Goal: Understand process/instructions

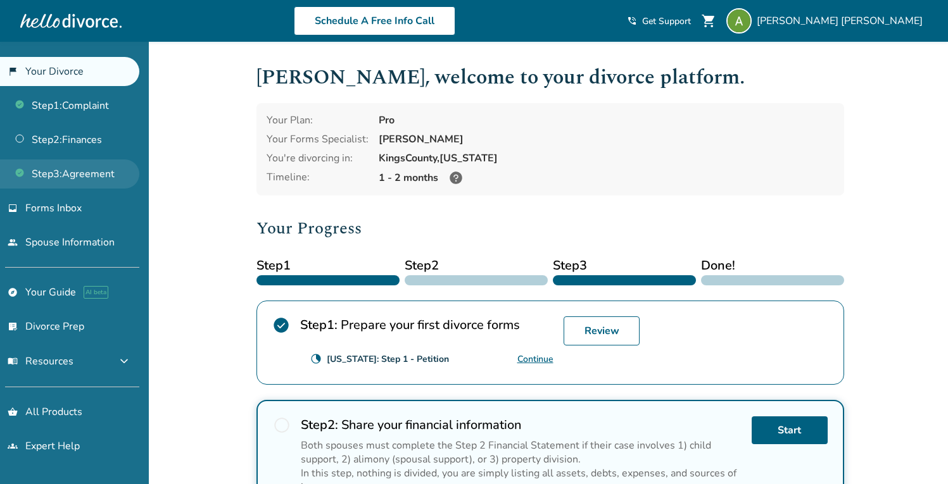
click at [58, 177] on link "Step 3 : Agreement" at bounding box center [69, 174] width 139 height 29
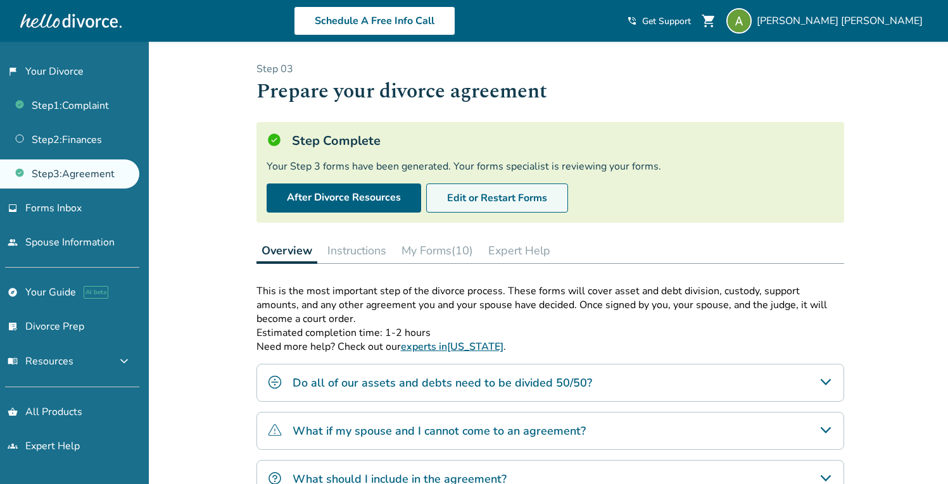
click at [505, 198] on button "Edit or Restart Forms" at bounding box center [497, 198] width 142 height 29
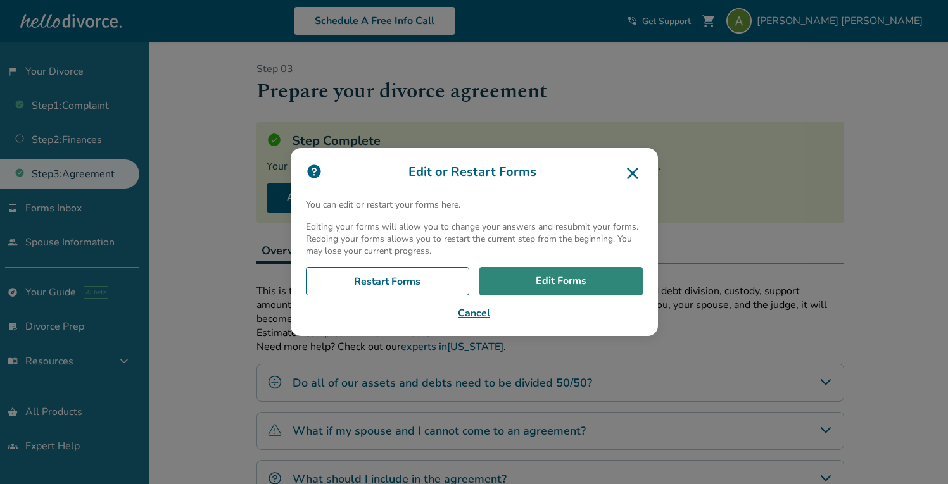
click at [552, 277] on link "Edit Forms" at bounding box center [560, 281] width 163 height 29
